Goal: Task Accomplishment & Management: Manage account settings

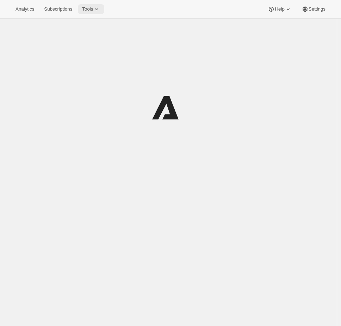
click at [93, 9] on span "Tools" at bounding box center [87, 9] width 11 height 6
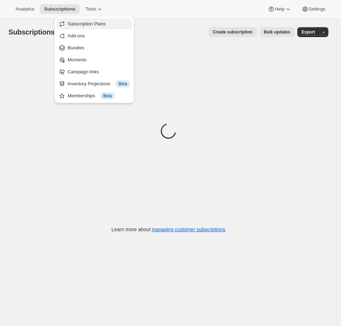
click at [83, 25] on span "Subscription Plans" at bounding box center [87, 23] width 38 height 5
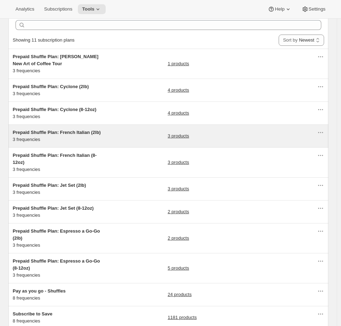
scroll to position [90, 0]
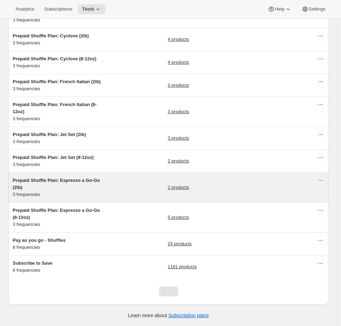
click at [112, 194] on div "Prepaid Shuffle Plan: Espresso a Go-Go (2lb) 3 frequencies 2 products" at bounding box center [165, 187] width 305 height 21
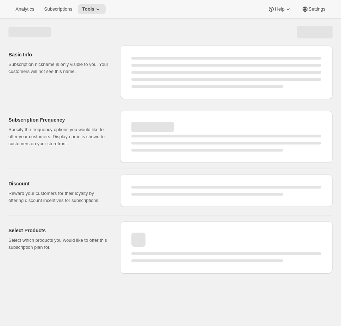
select select "WEEK"
select select "MONTH"
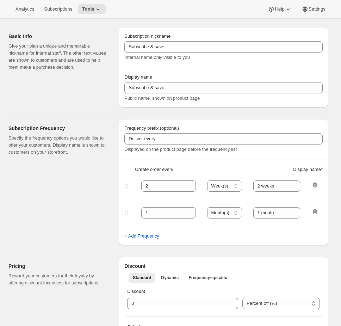
type input "Prepaid Shuffle Plan: Espresso a Go-Go (2lb)"
type input "Prepay for Espresso a Go-Go (2lb)"
select select "MONTH"
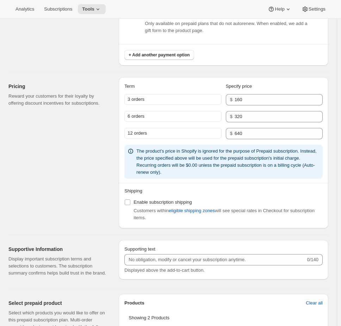
scroll to position [779, 0]
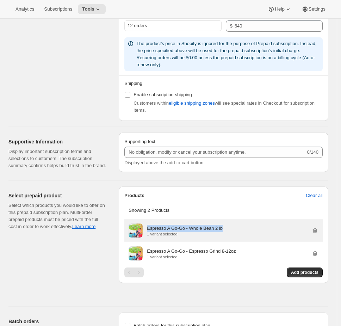
drag, startPoint x: 245, startPoint y: 237, endPoint x: 147, endPoint y: 234, distance: 98.0
click at [147, 234] on div "Espresso A Go-Go - Whole Bean 2 lb 1 variant selected" at bounding box center [224, 230] width 190 height 14
copy p "Espresso A Go-Go - Whole Bean 2 lb"
